Goal: Information Seeking & Learning: Learn about a topic

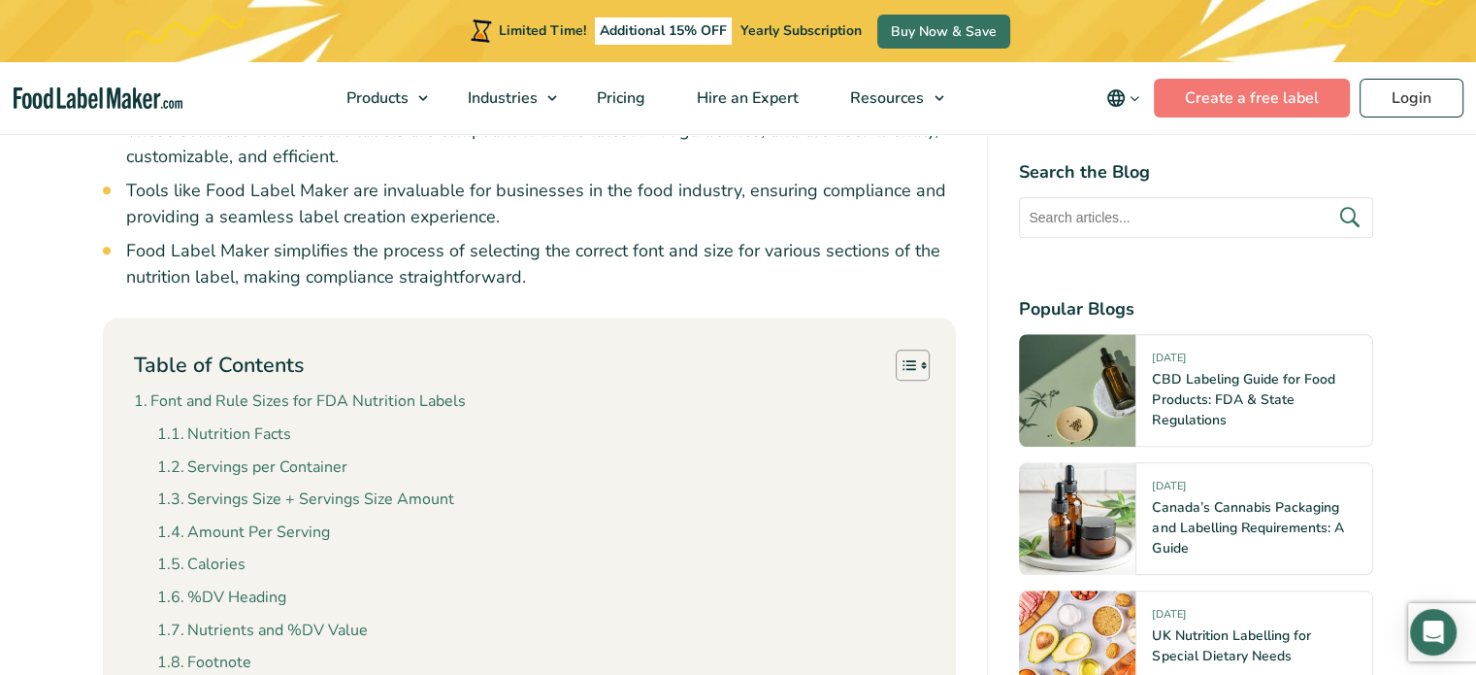
scroll to position [1747, 0]
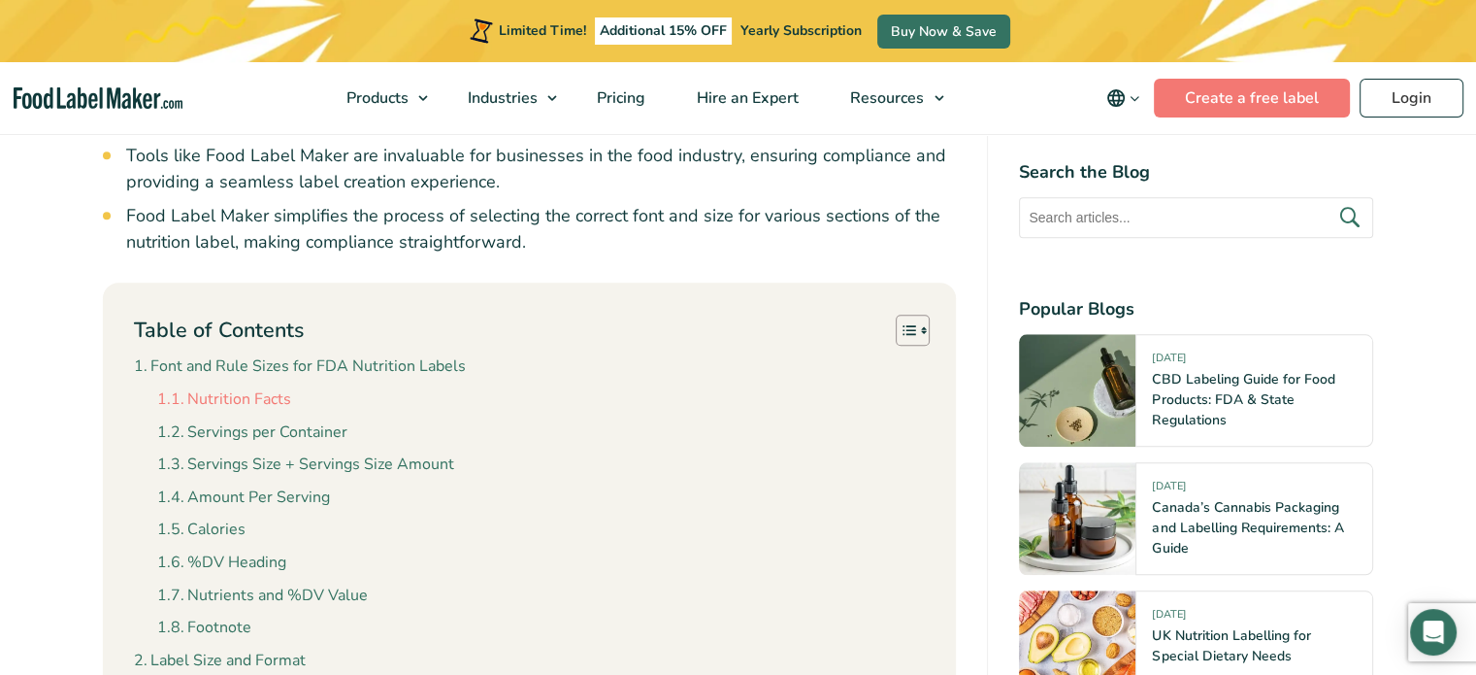
click at [235, 395] on link "Nutrition Facts" at bounding box center [224, 399] width 134 height 25
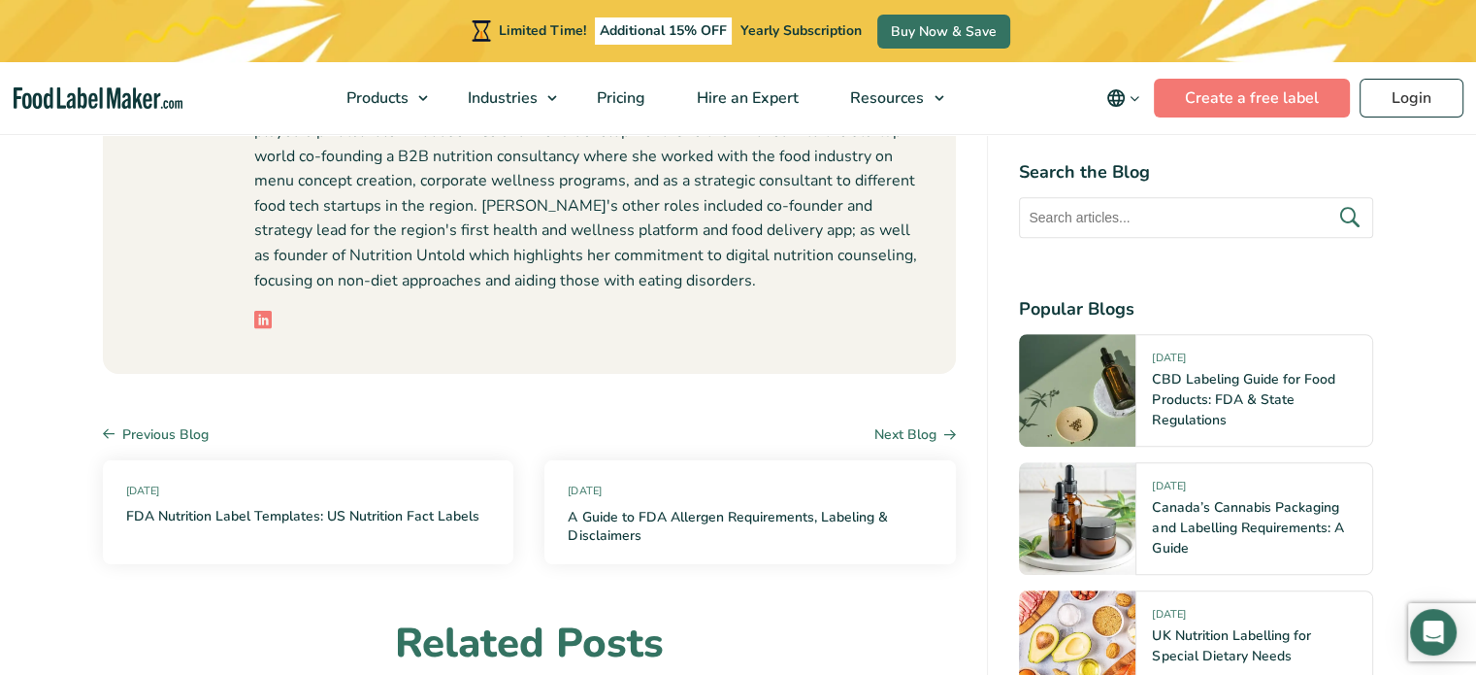
scroll to position [8332, 0]
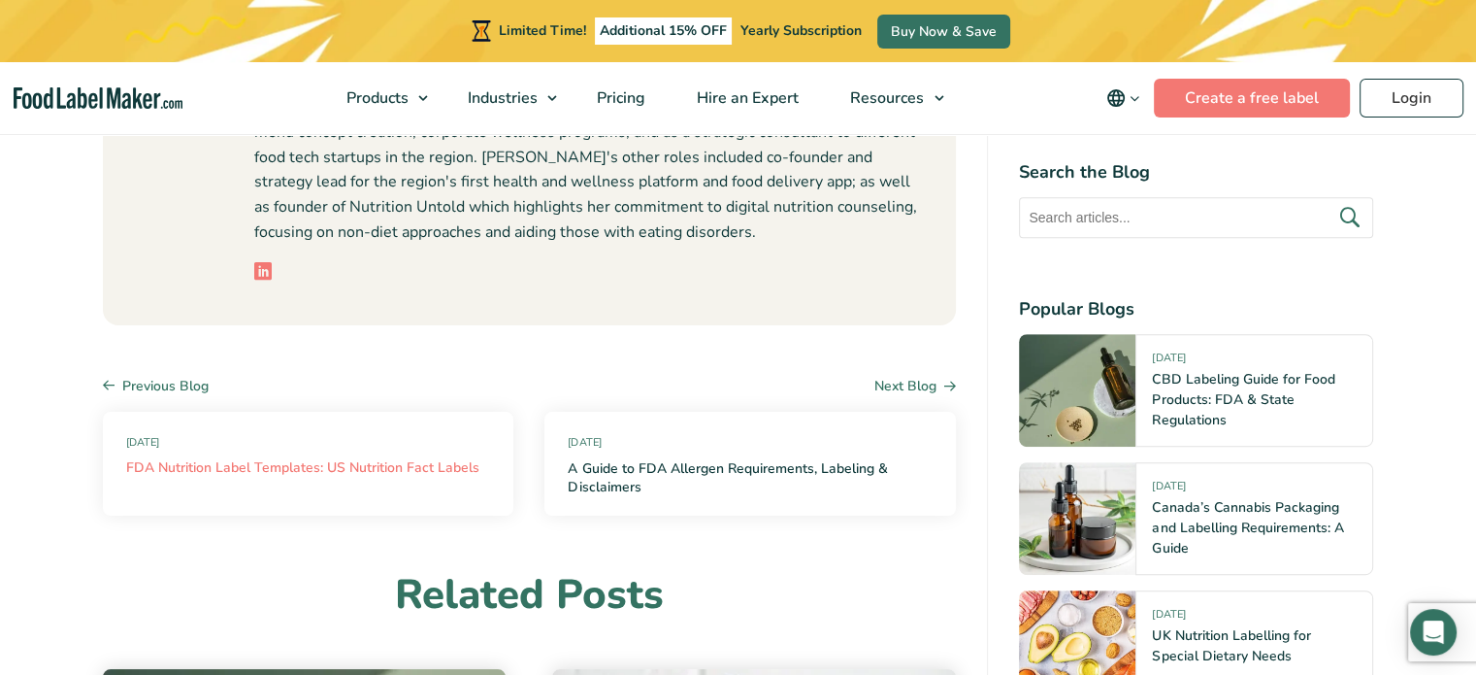
click at [351, 458] on link "FDA Nutrition Label Templates: US Nutrition Fact Labels" at bounding box center [302, 467] width 353 height 19
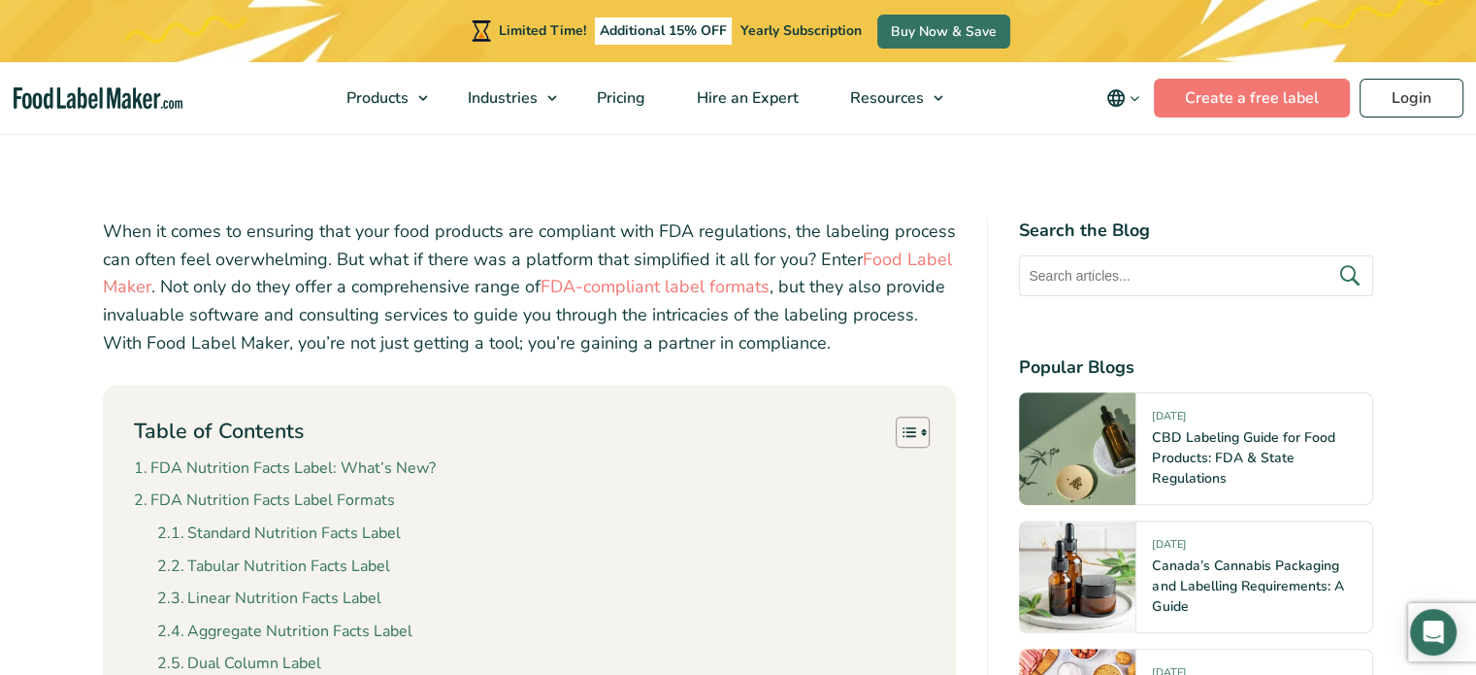
scroll to position [679, 0]
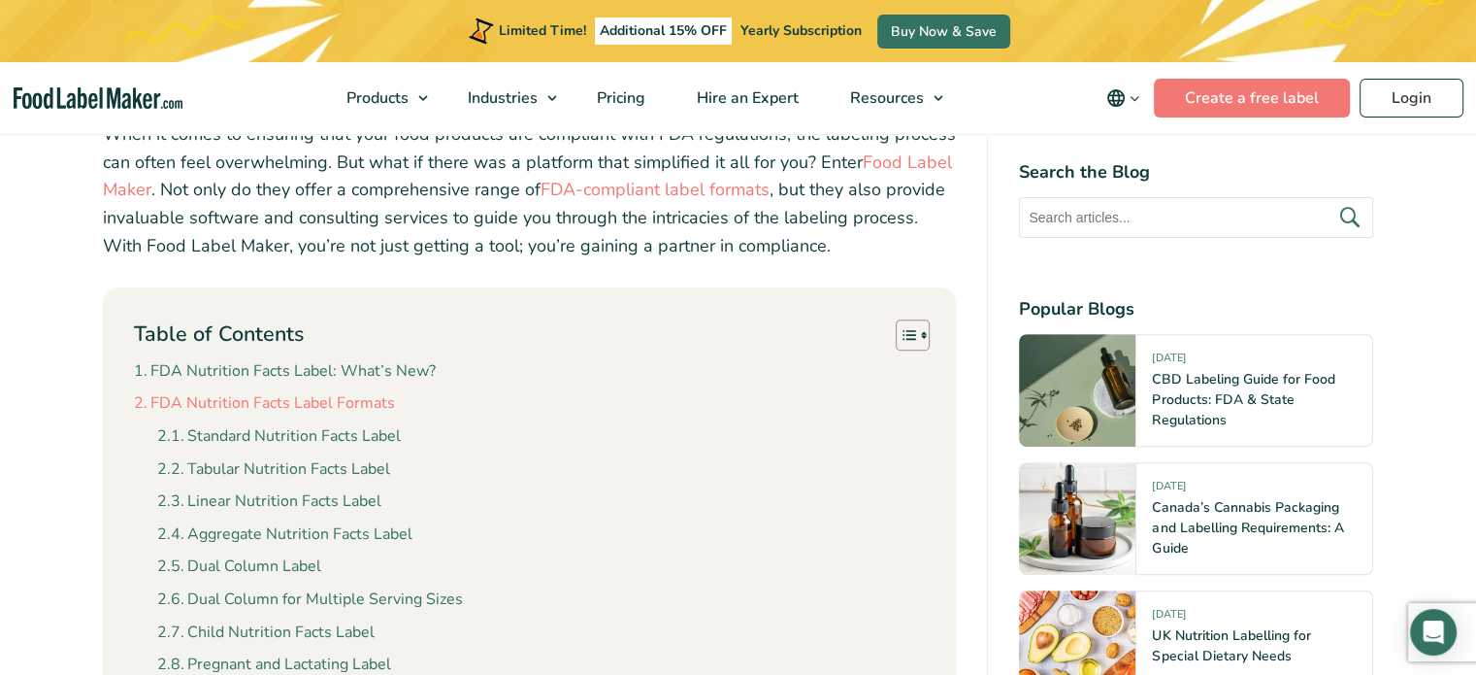
click at [362, 400] on link "FDA Nutrition Facts Label Formats" at bounding box center [264, 403] width 261 height 25
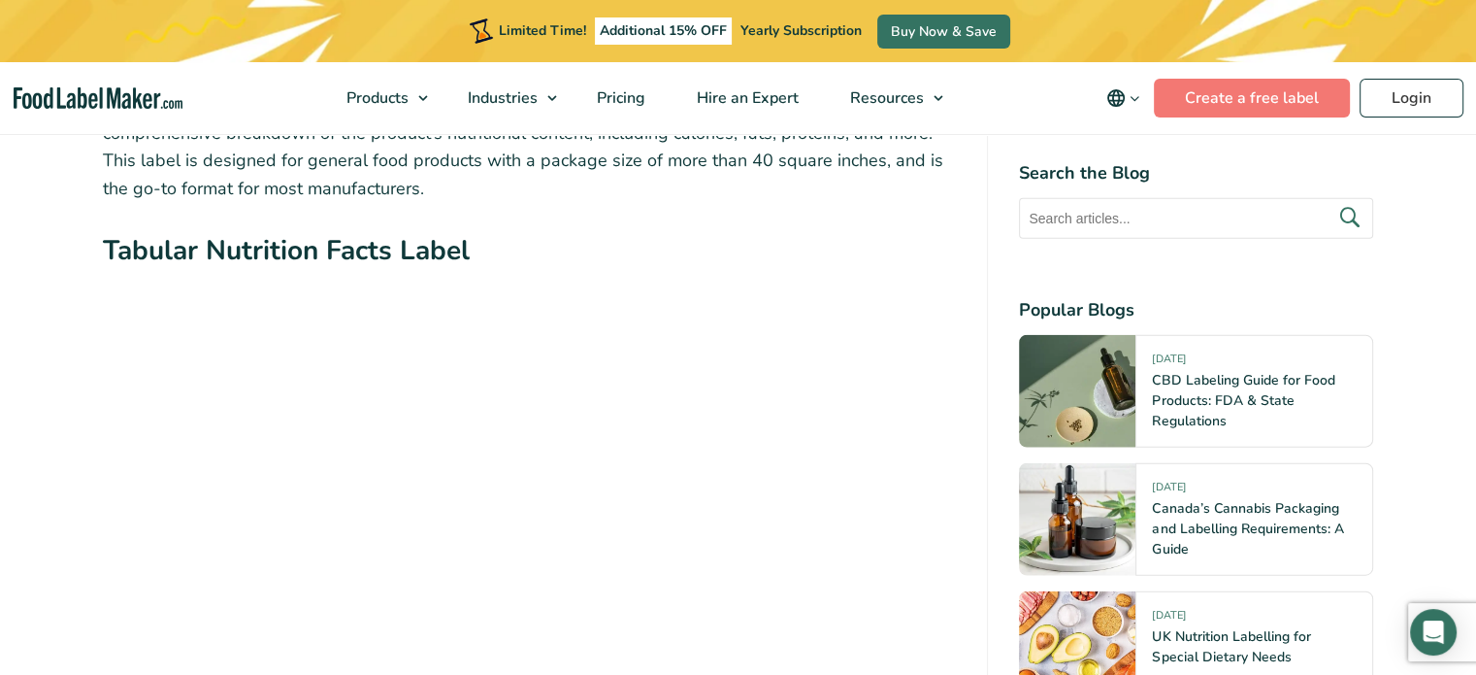
scroll to position [4682, 0]
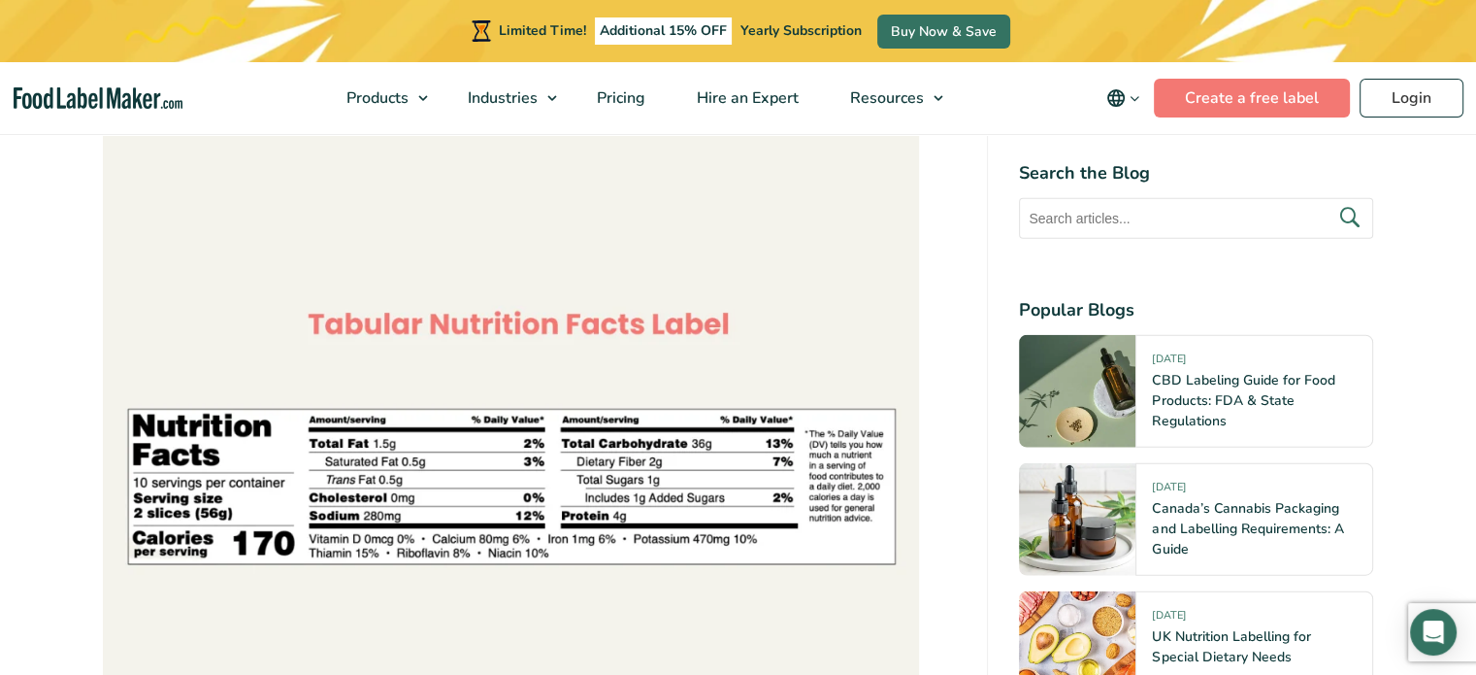
click at [595, 509] on img at bounding box center [511, 485] width 816 height 816
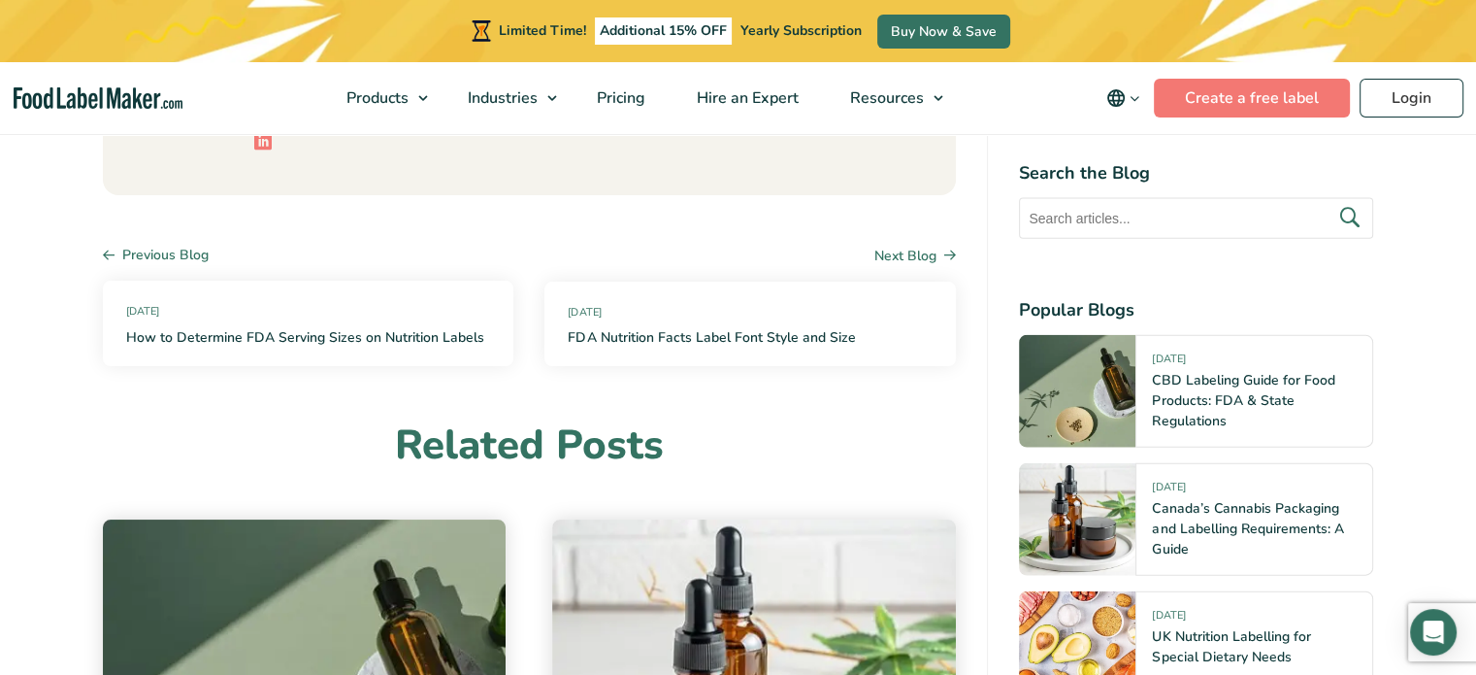
scroll to position [11768, 0]
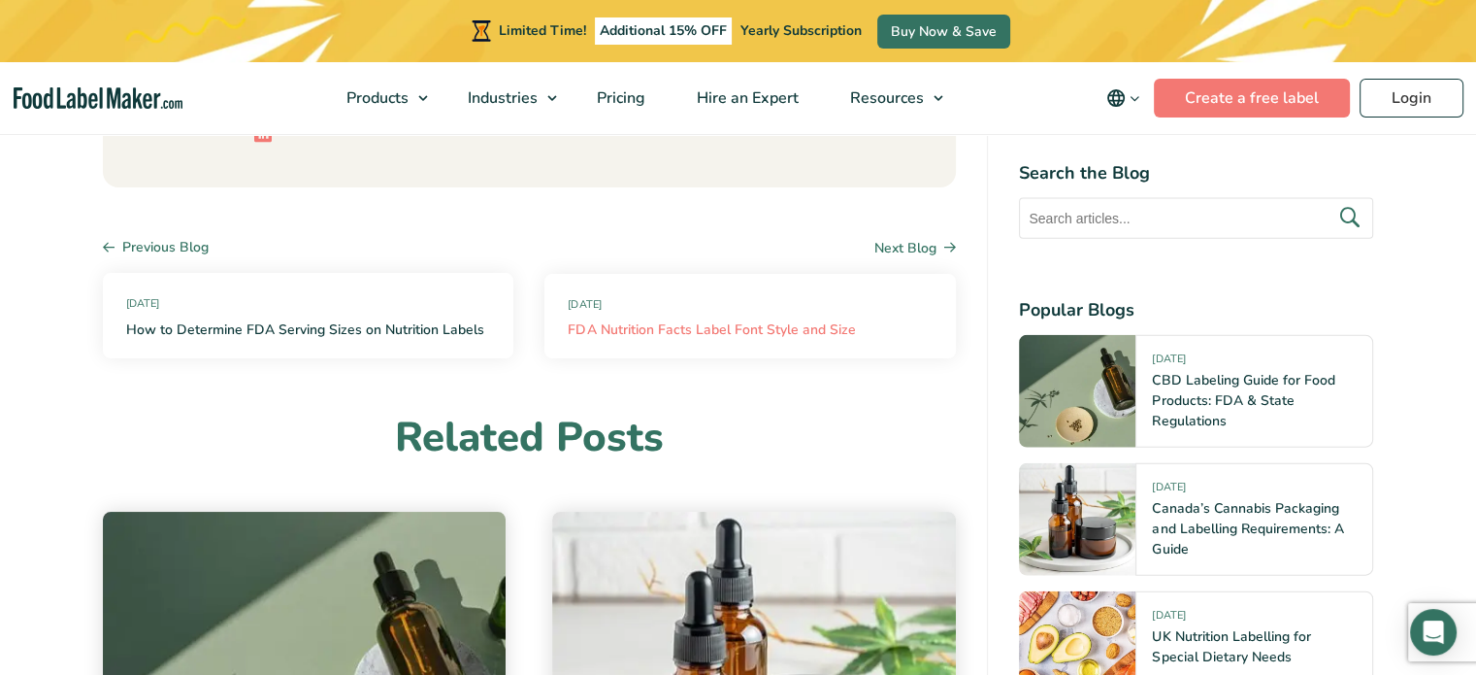
click at [700, 320] on link "FDA Nutrition Facts Label Font Style and Size" at bounding box center [711, 329] width 287 height 19
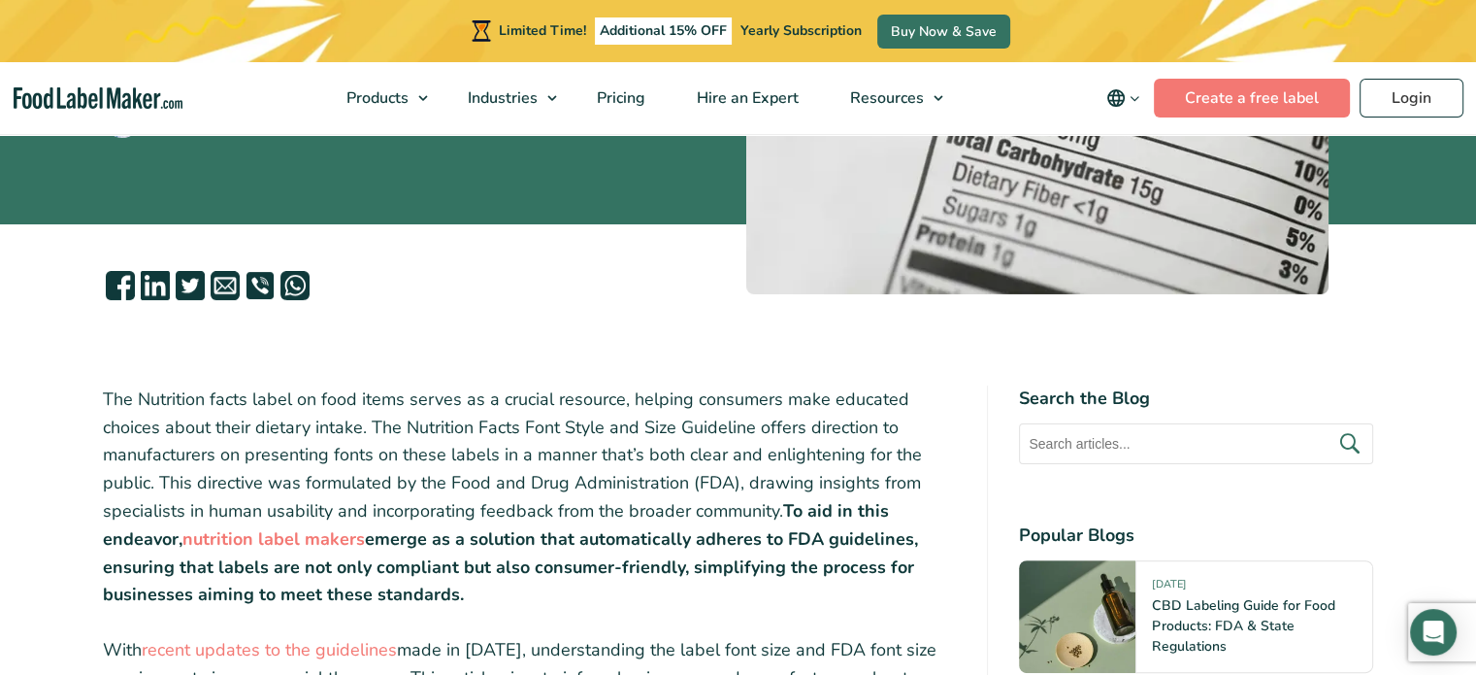
scroll to position [582, 0]
